Goal: Information Seeking & Learning: Check status

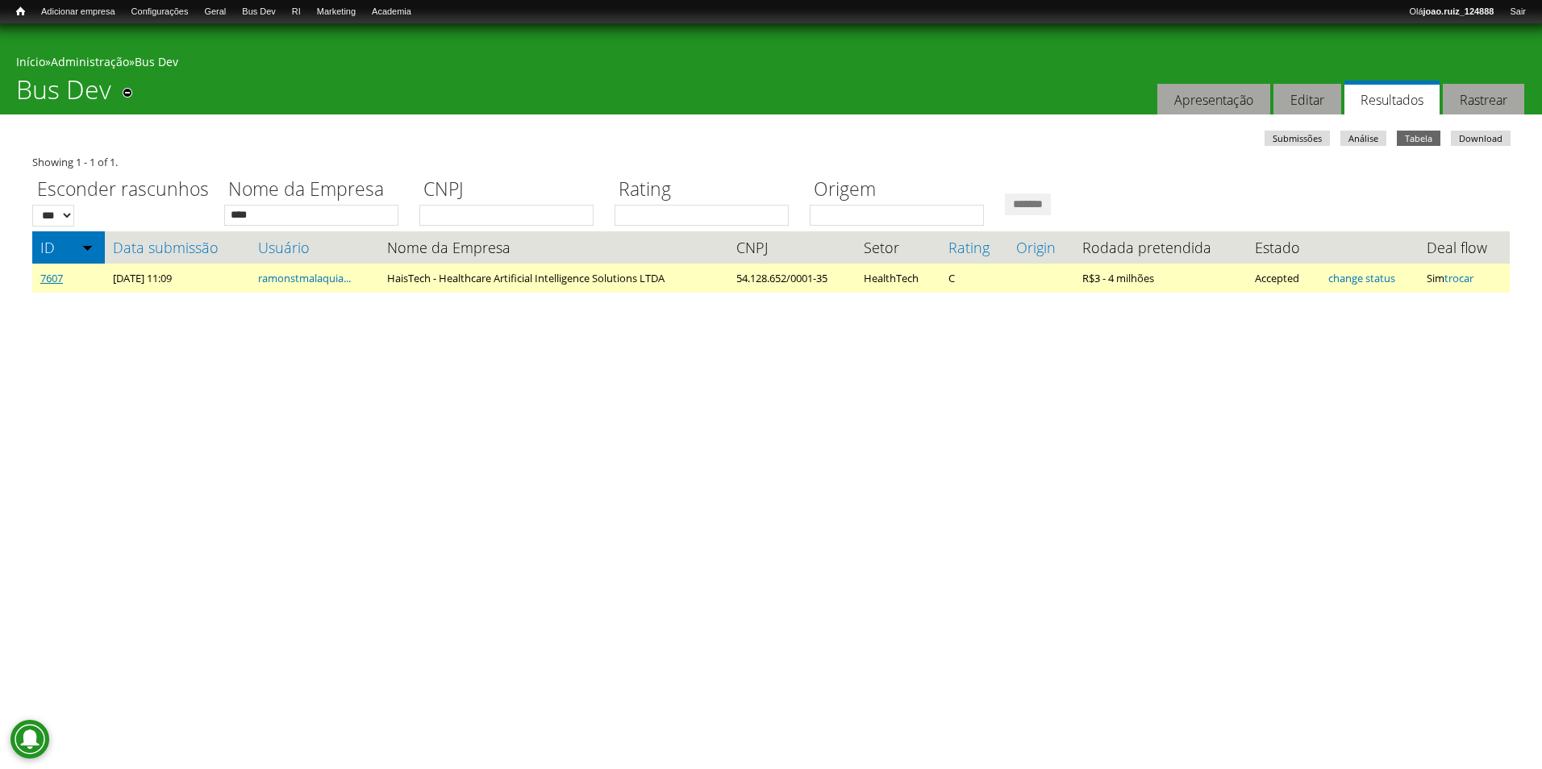
click at [63, 279] on link "7607" at bounding box center [51, 278] width 23 height 15
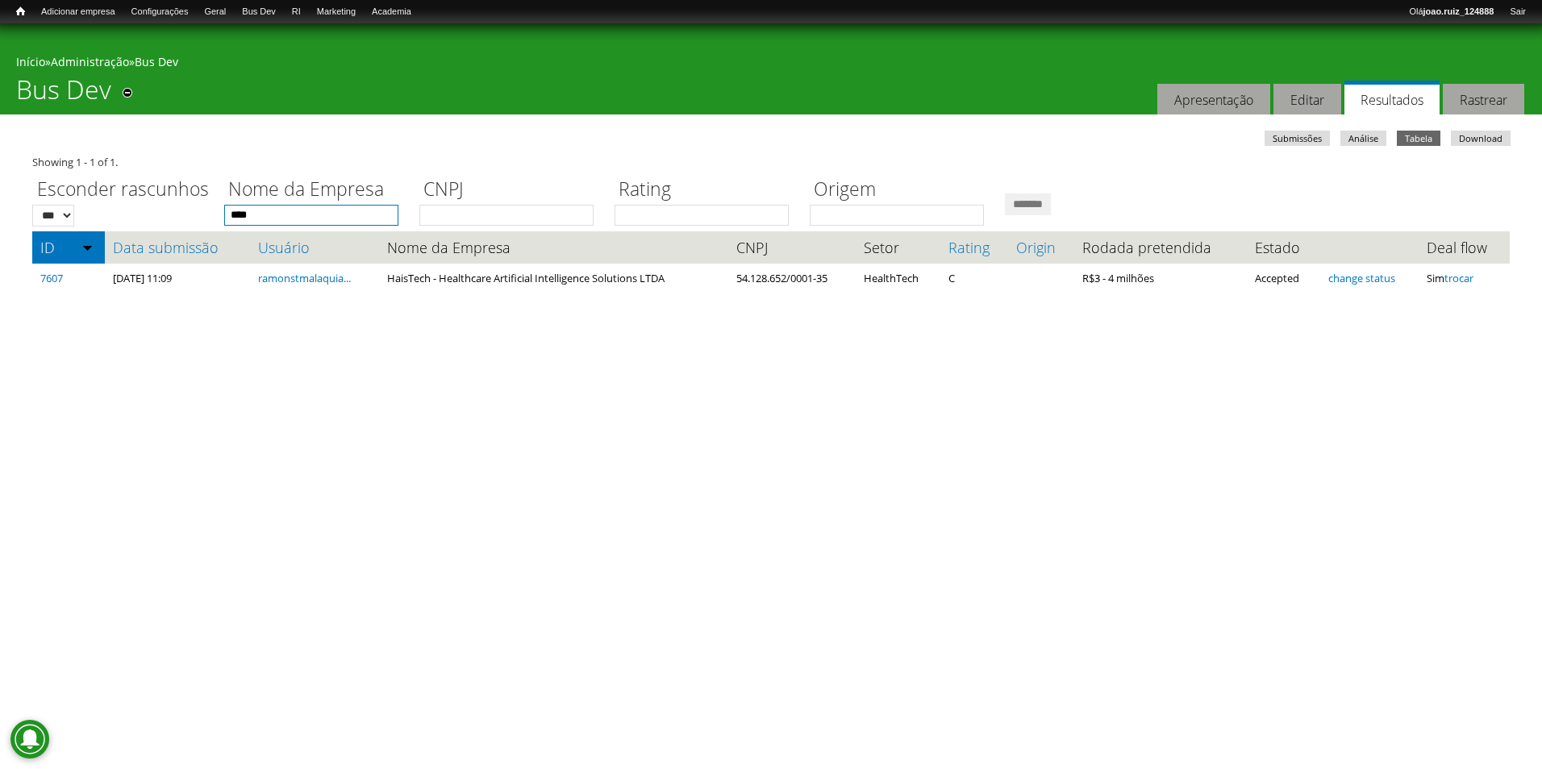
click at [289, 223] on input "****" at bounding box center [311, 215] width 174 height 21
type input "*"
type input "******"
click at [1005, 194] on input "*******" at bounding box center [1028, 205] width 46 height 22
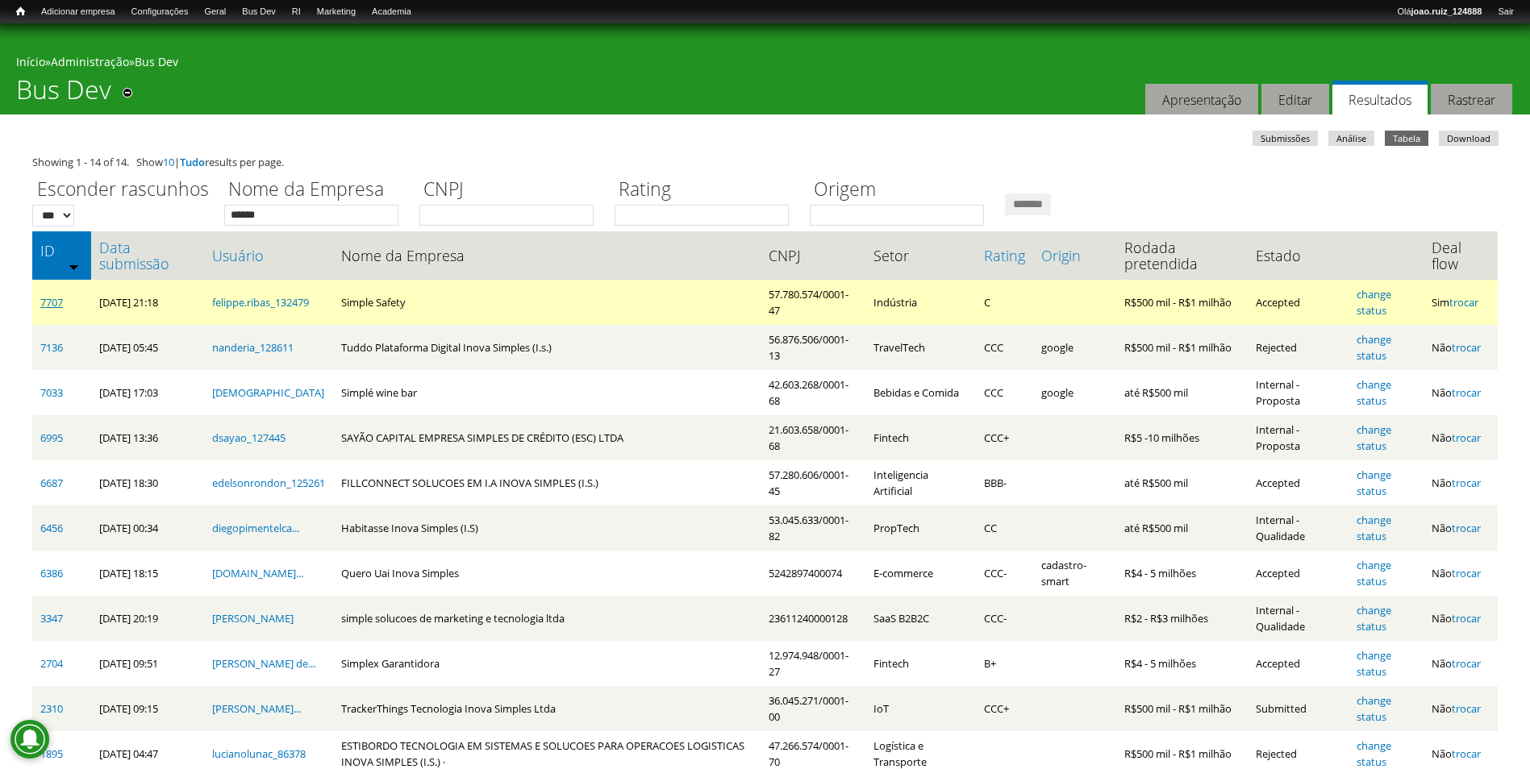
click at [51, 306] on link "7707" at bounding box center [51, 302] width 23 height 15
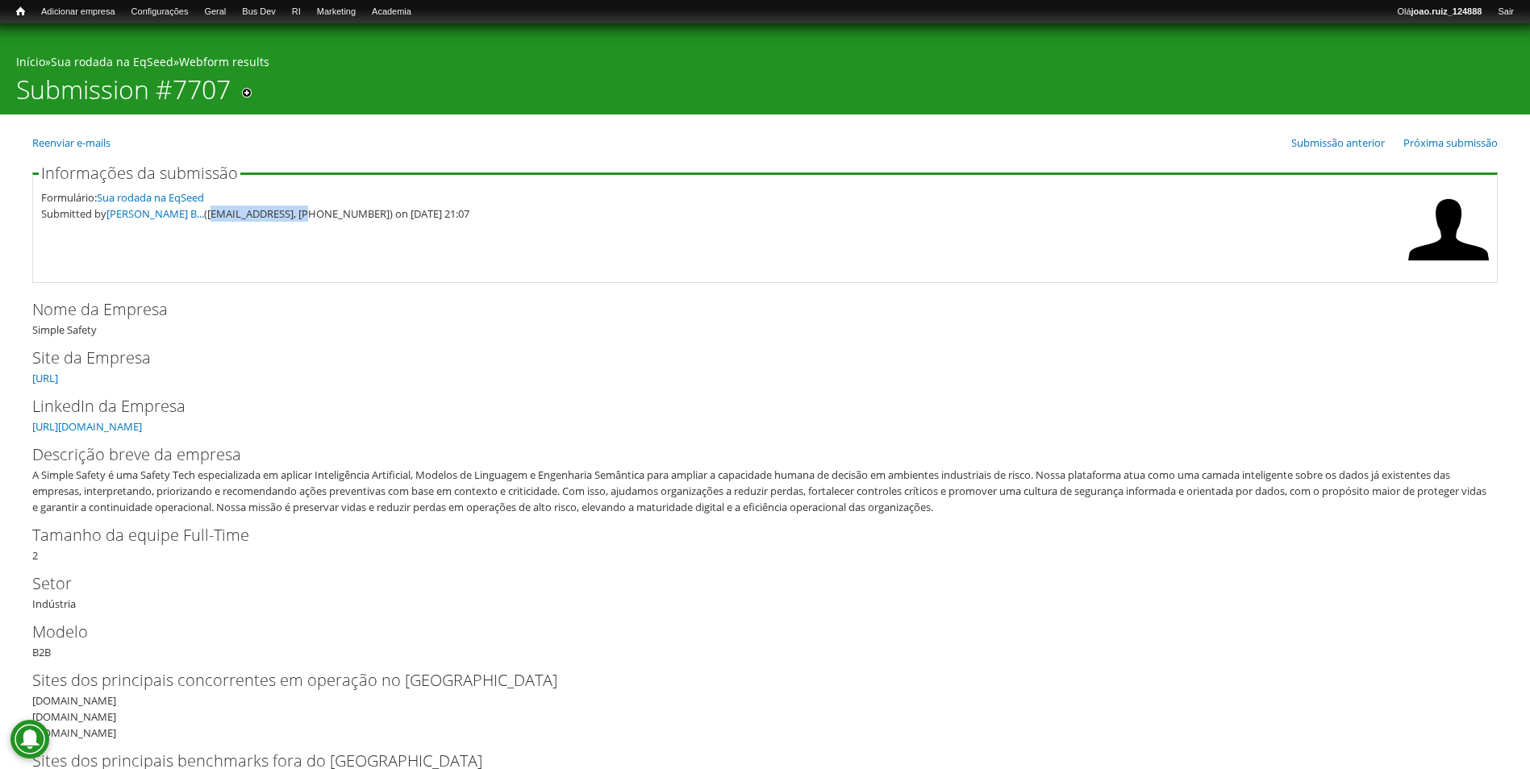
drag, startPoint x: 197, startPoint y: 213, endPoint x: 290, endPoint y: 229, distance: 94.9
click at [290, 229] on fieldset "Informações da submissão Formulário: Sua rodada na EqSeed Submitted by Felippe …" at bounding box center [764, 224] width 1465 height 118
click at [291, 236] on fieldset "Informações da submissão Formulário: Sua rodada na EqSeed Submitted by Felippe …" at bounding box center [764, 224] width 1465 height 118
drag, startPoint x: 291, startPoint y: 236, endPoint x: 198, endPoint y: 212, distance: 95.8
click at [198, 212] on div "Submitted by Felippe Ribas B... (felippe.ribas@simplesafety.ai, (27) 9 8871-131…" at bounding box center [720, 214] width 1359 height 16
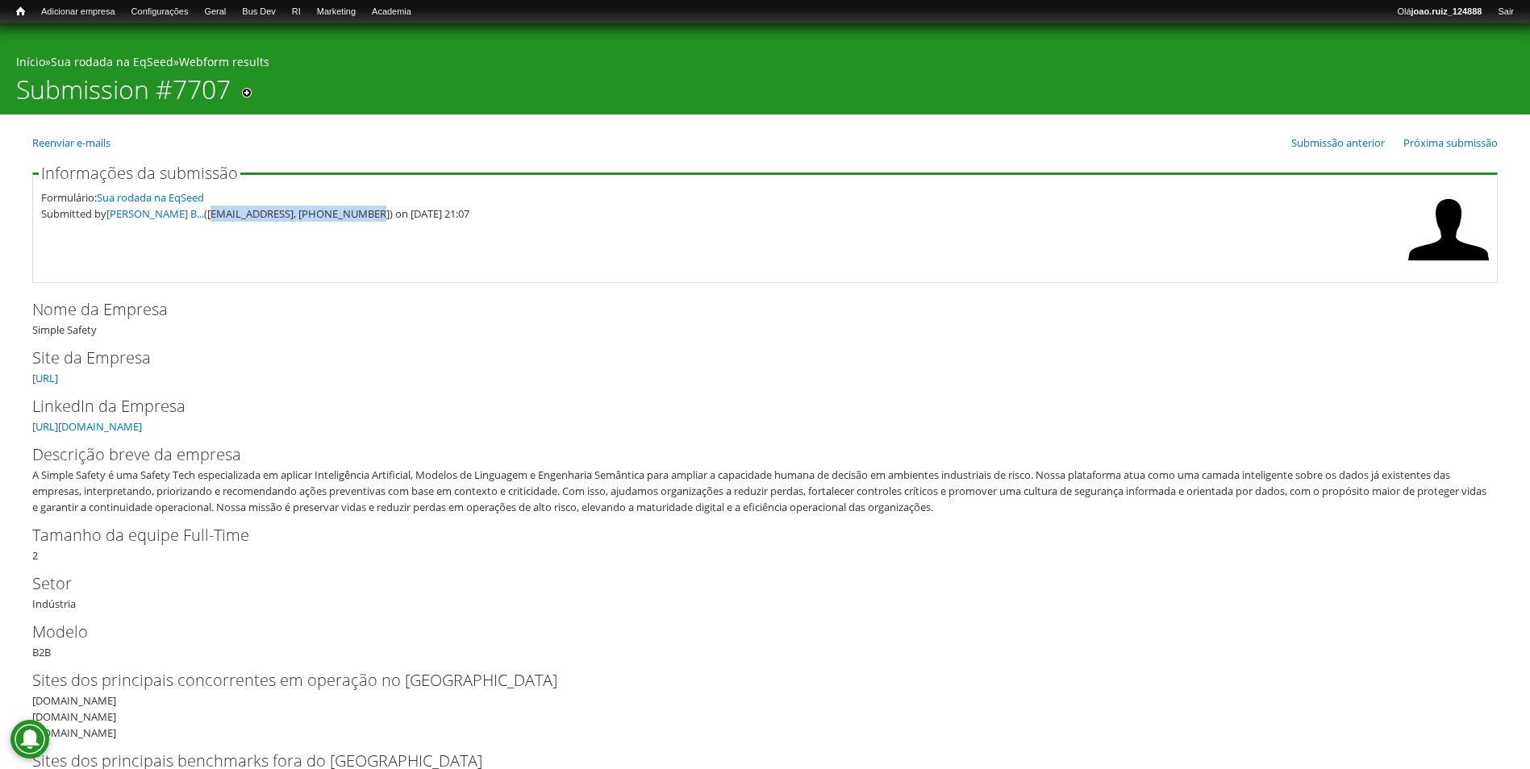
drag, startPoint x: 197, startPoint y: 214, endPoint x: 340, endPoint y: 244, distance: 146.8
click at [340, 244] on fieldset "Informações da submissão Formulário: Sua rodada na EqSeed Submitted by Felippe …" at bounding box center [764, 224] width 1465 height 118
copy div "felippe.ribas@simplesafety.ai"
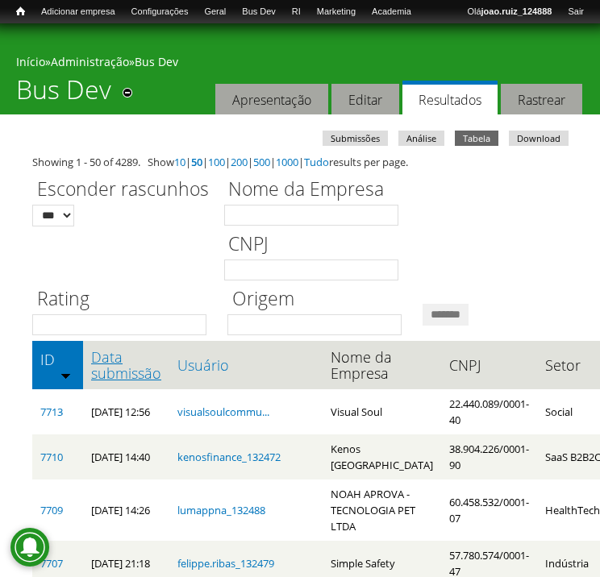
click at [127, 366] on link "Data submissão" at bounding box center [126, 365] width 70 height 32
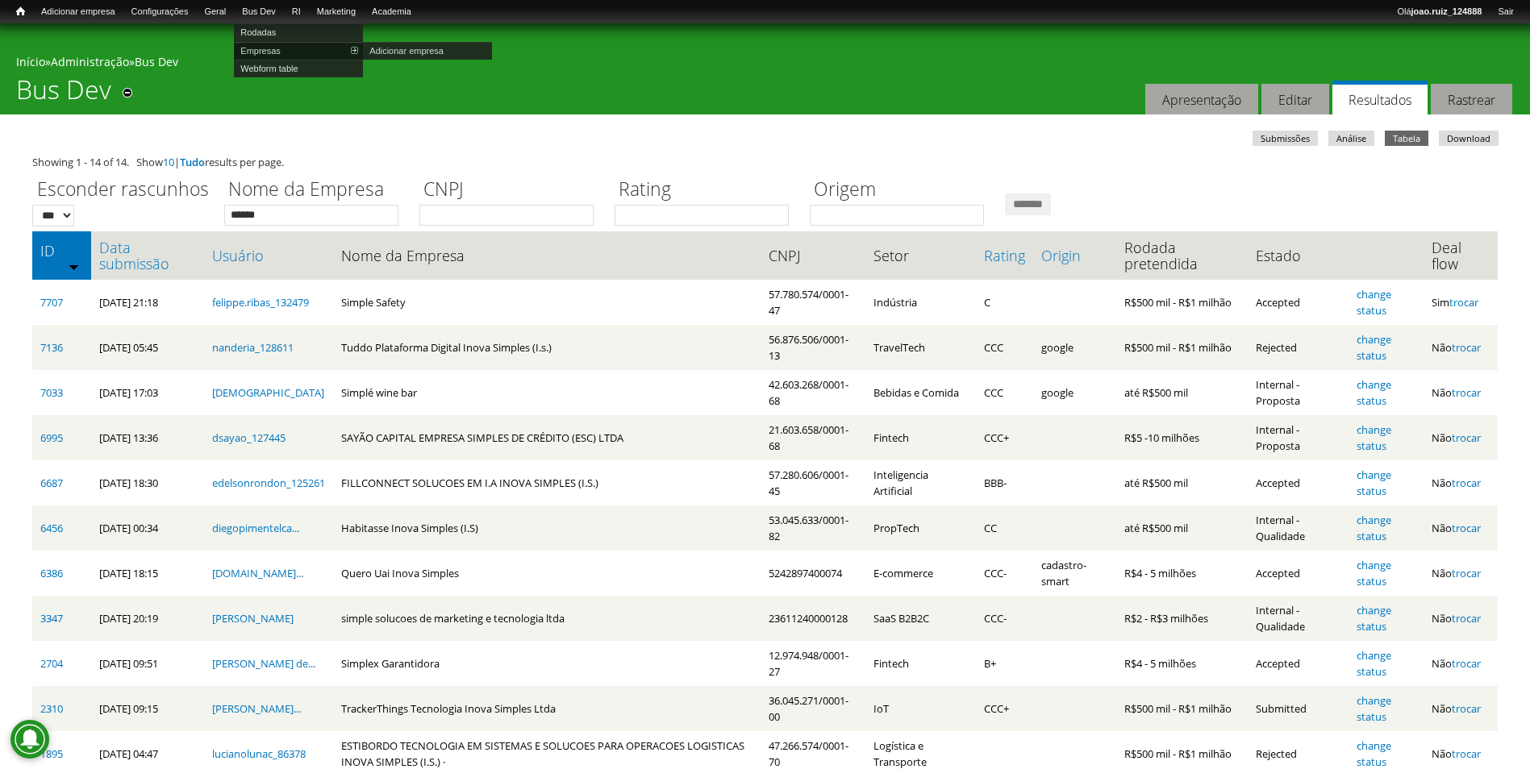
click at [286, 51] on link "Empresas" at bounding box center [298, 51] width 129 height 18
